Goal: Transaction & Acquisition: Book appointment/travel/reservation

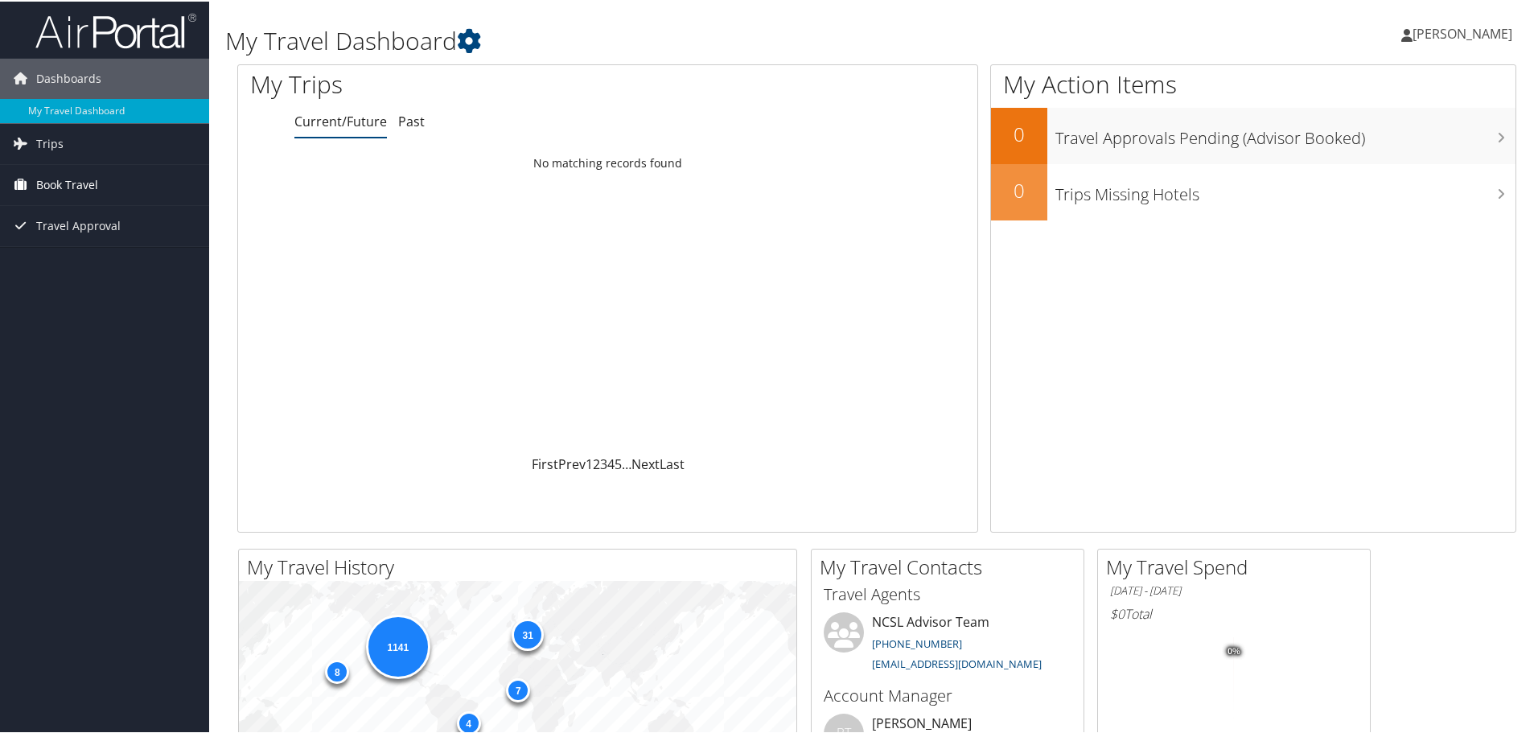
click at [76, 184] on span "Book Travel" at bounding box center [67, 183] width 62 height 40
click at [77, 262] on link "Book/Manage Online Trips" at bounding box center [104, 264] width 209 height 24
click at [93, 267] on link "Book/Manage Online Trips" at bounding box center [104, 264] width 209 height 24
